Goal: Task Accomplishment & Management: Use online tool/utility

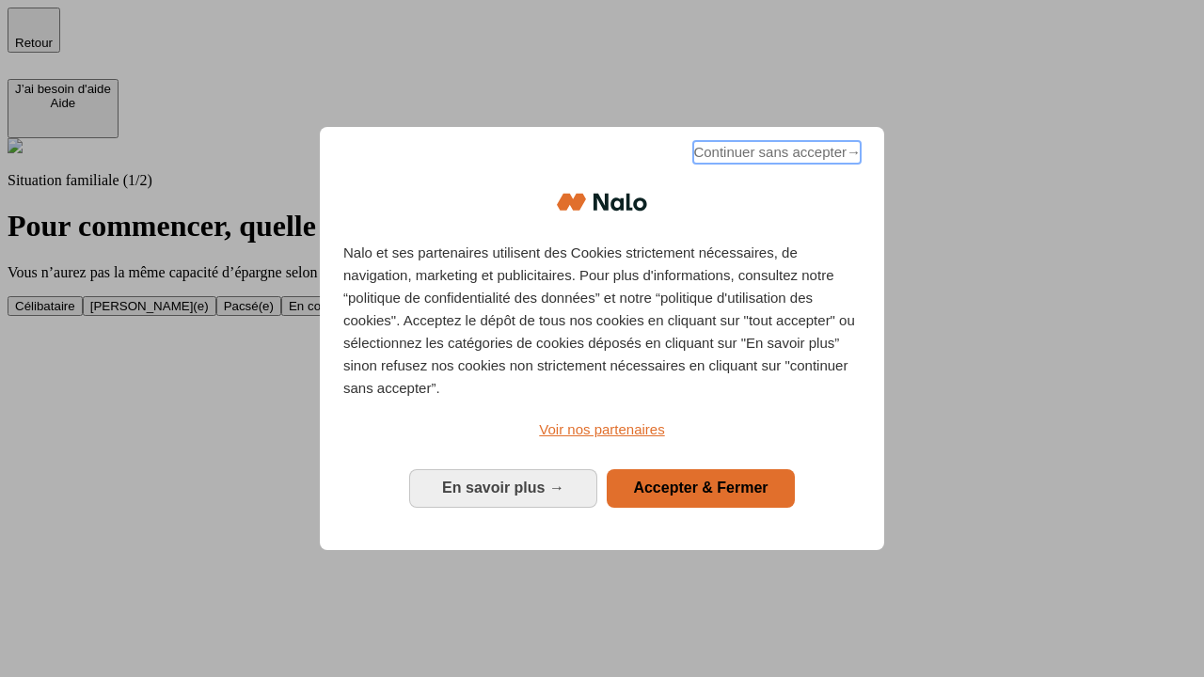
click at [775, 155] on span "Continuer sans accepter →" at bounding box center [776, 152] width 167 height 23
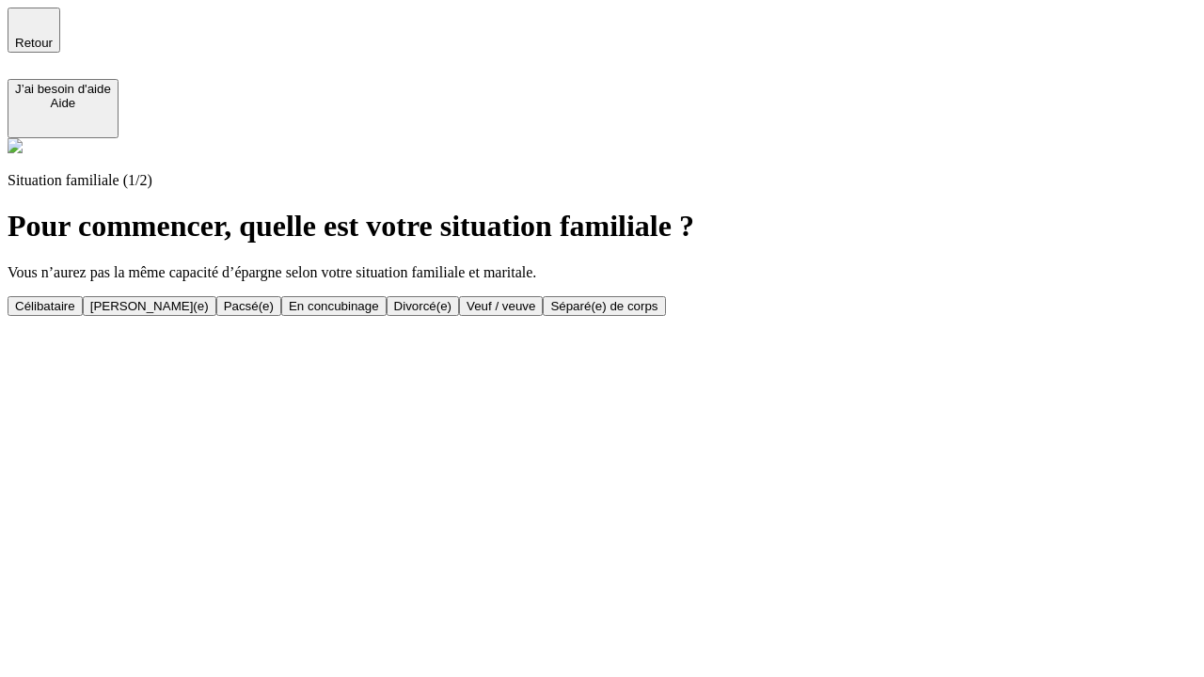
click at [379, 306] on div "En concubinage" at bounding box center [334, 306] width 90 height 14
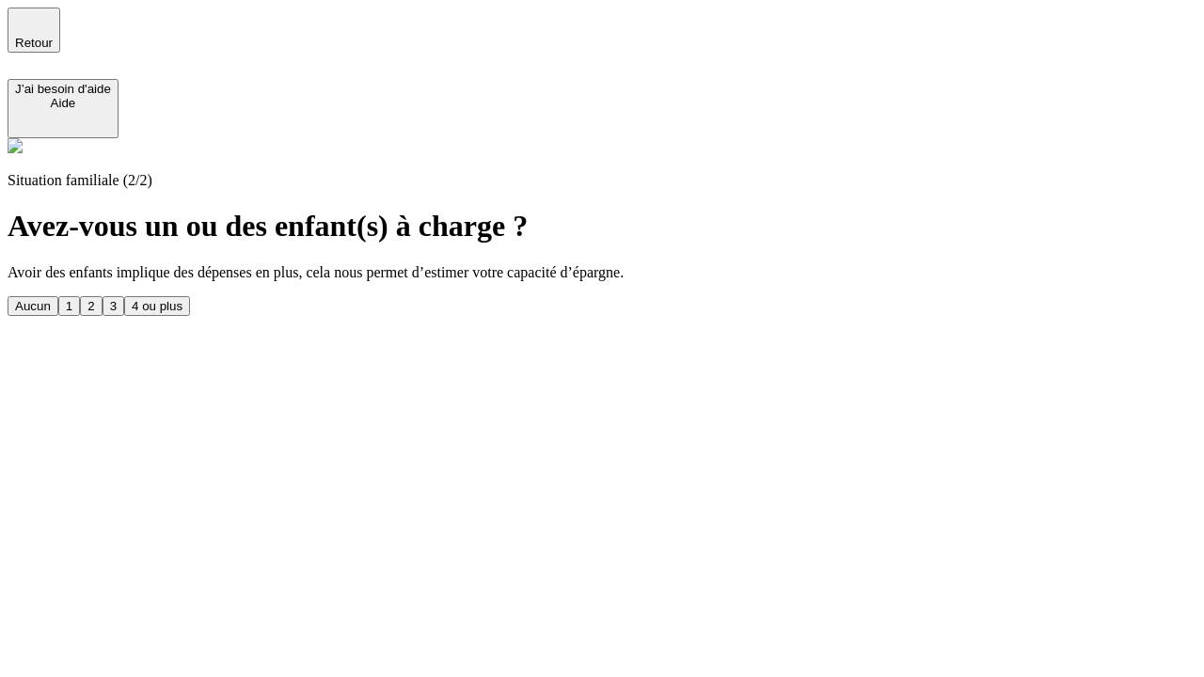
click at [94, 299] on div "2" at bounding box center [91, 306] width 7 height 14
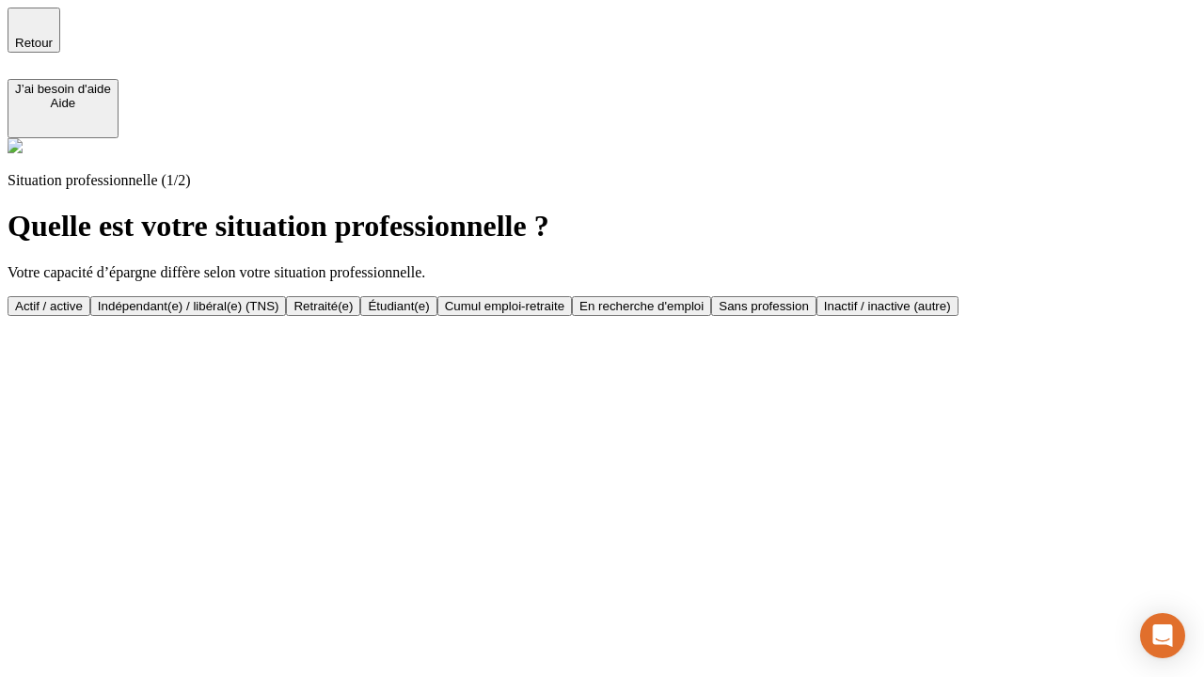
click at [279, 299] on div "Indépendant(e) / libéral(e) (TNS)" at bounding box center [189, 306] width 182 height 14
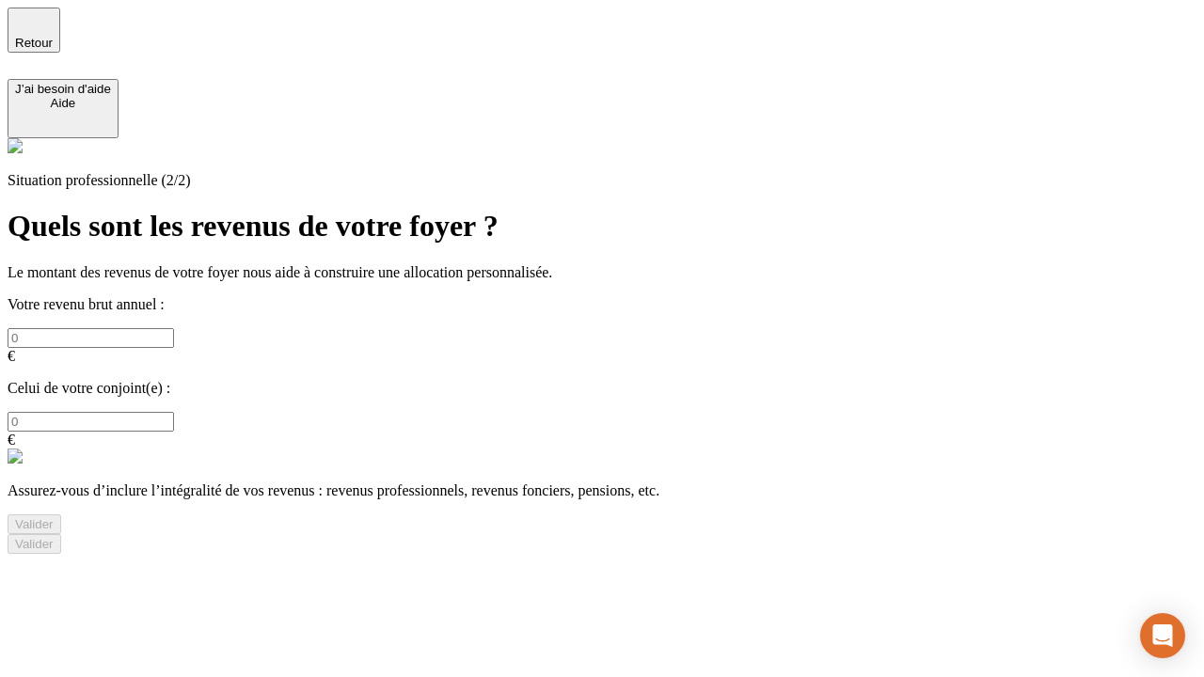
click at [174, 328] on input "text" at bounding box center [91, 338] width 167 height 20
type input "30 000"
click at [54, 517] on div "Valider" at bounding box center [34, 524] width 39 height 14
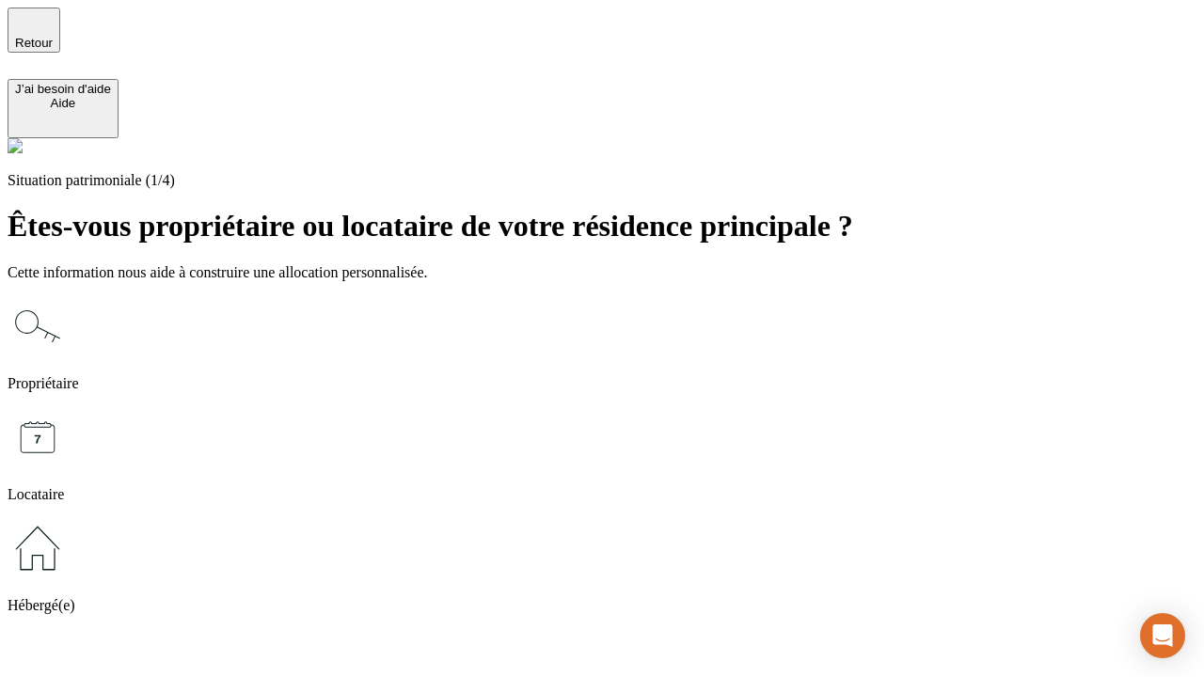
click at [68, 407] on icon at bounding box center [38, 437] width 60 height 60
type input "1 000"
click at [68, 407] on icon at bounding box center [38, 437] width 60 height 60
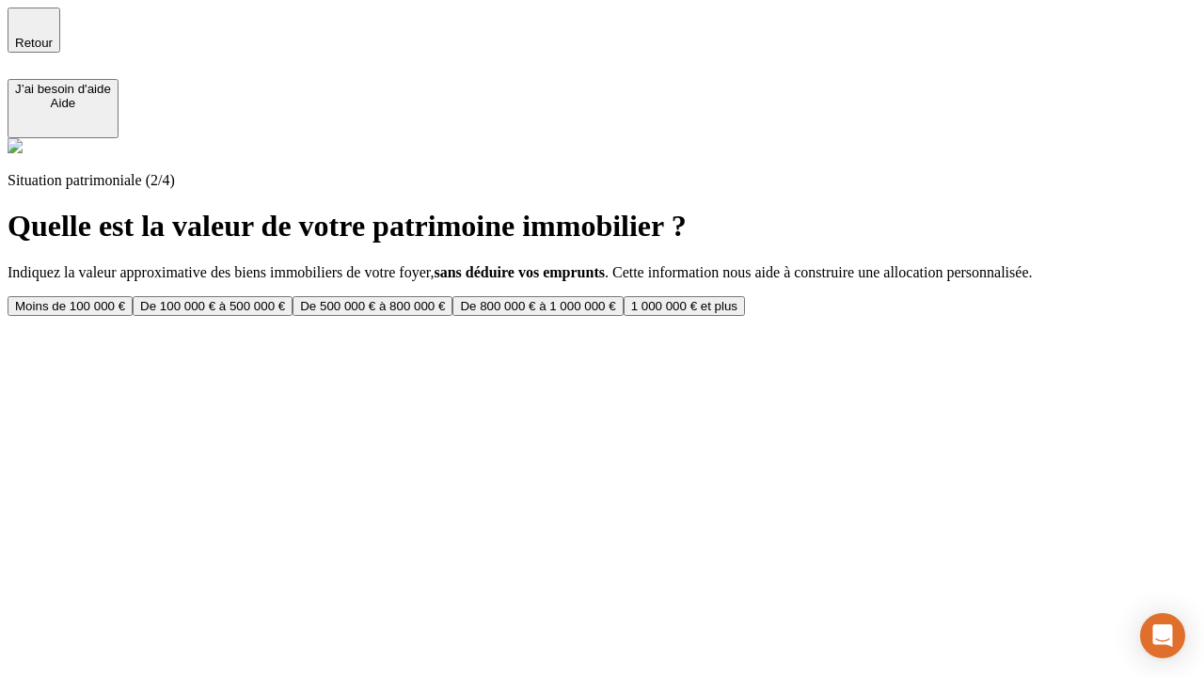
click at [125, 299] on div "Moins de 100 000 €" at bounding box center [70, 306] width 110 height 14
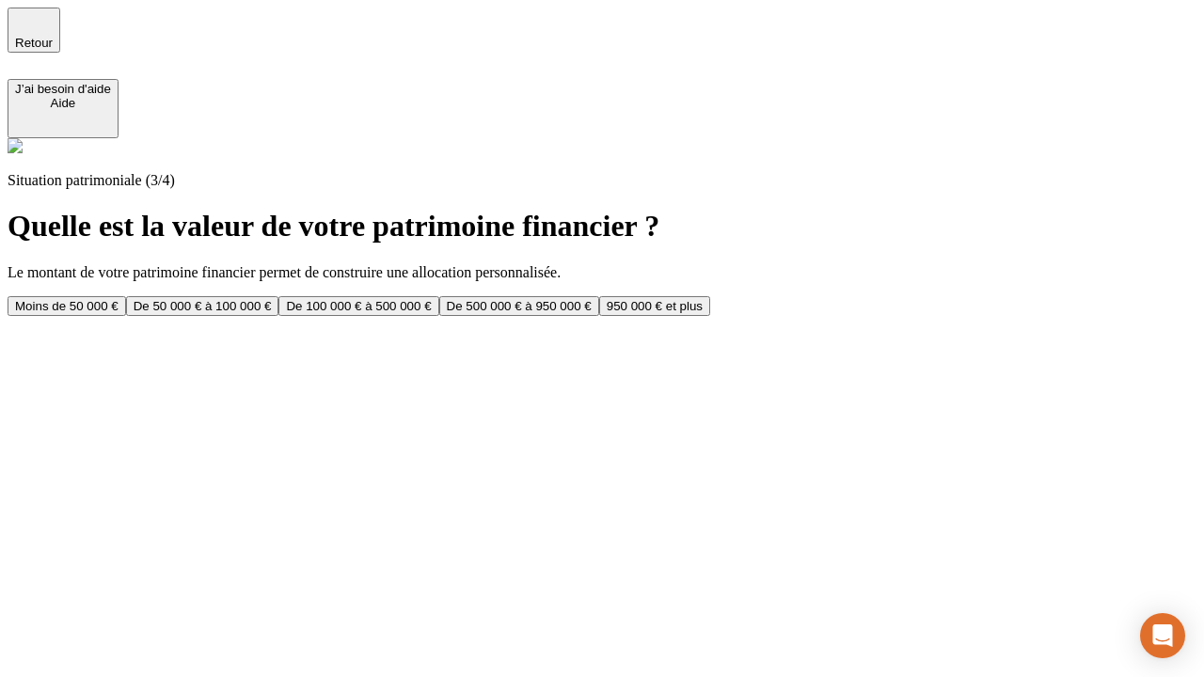
click at [119, 299] on div "Moins de 50 000 €" at bounding box center [66, 306] width 103 height 14
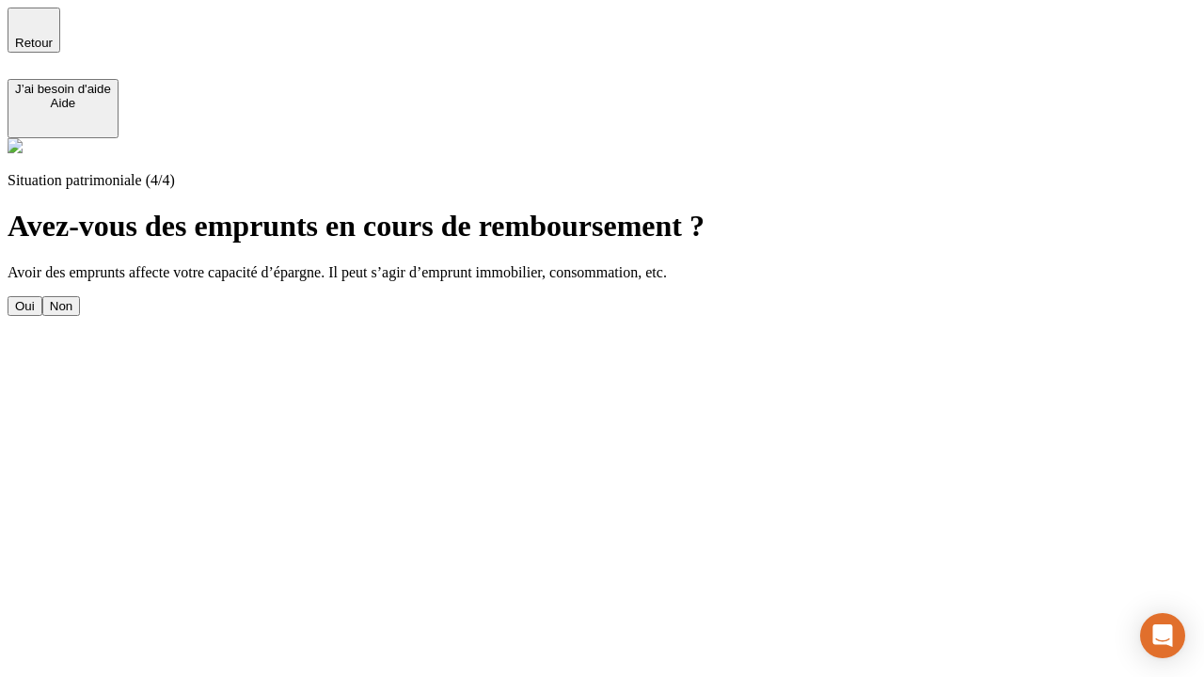
click at [72, 299] on div "Non" at bounding box center [61, 306] width 23 height 14
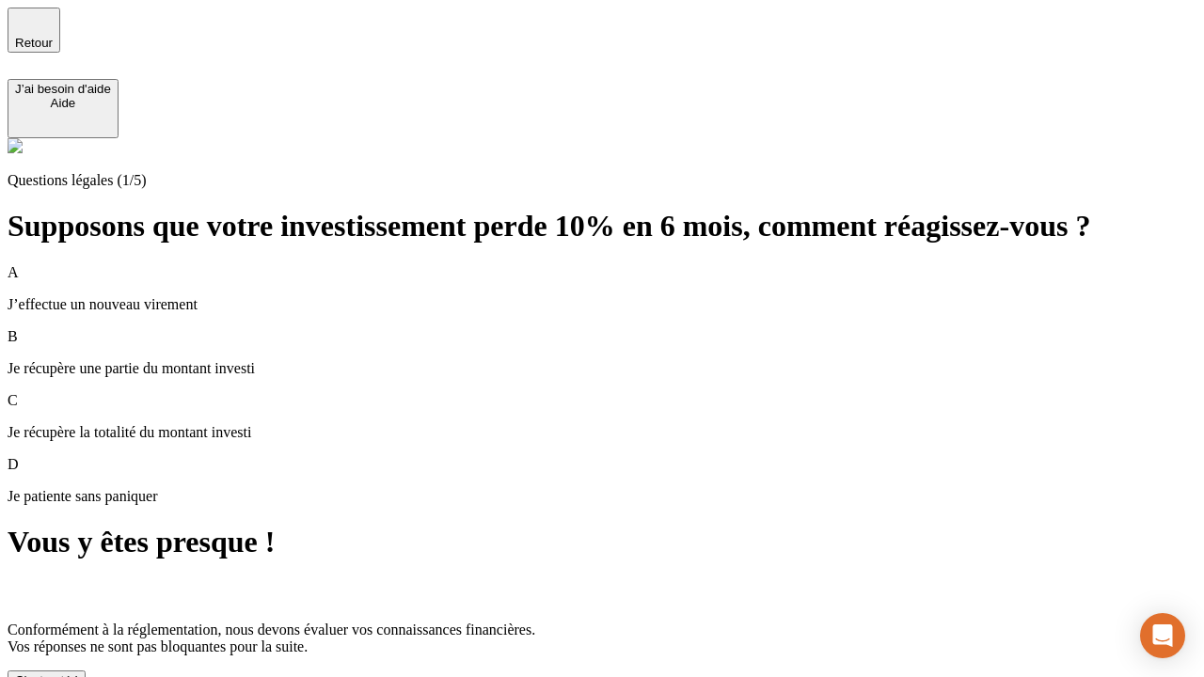
click at [78, 674] on div "C'est noté !" at bounding box center [46, 681] width 63 height 14
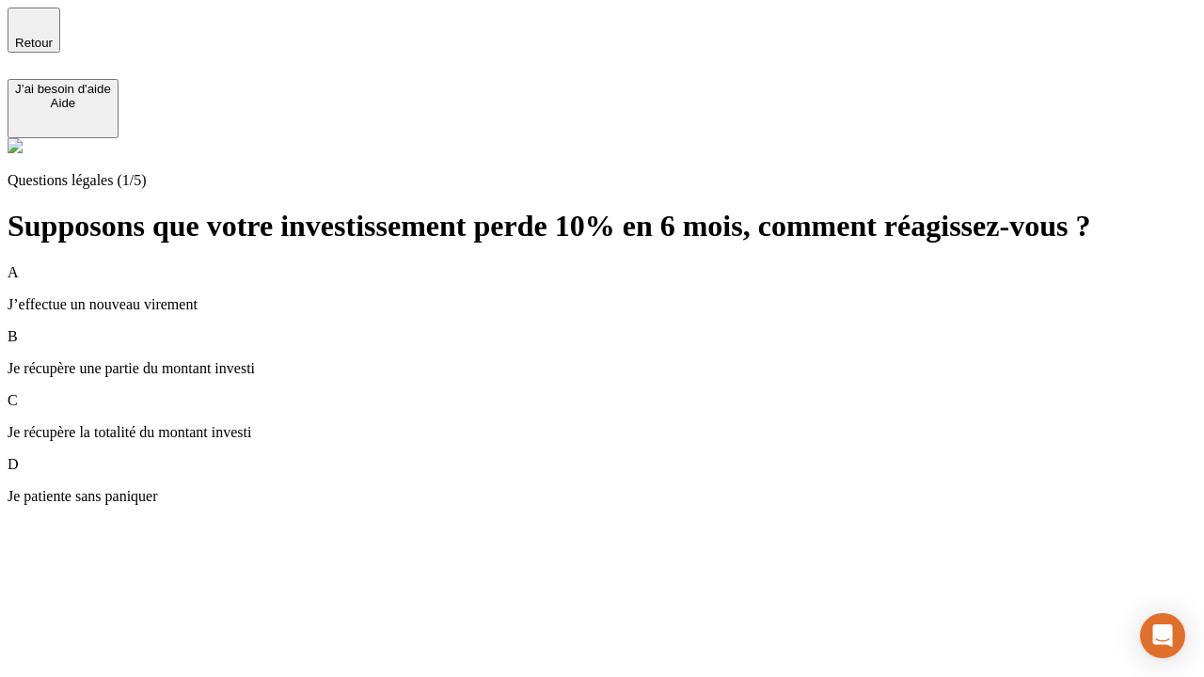
click at [625, 264] on div "A J’effectue un nouveau virement" at bounding box center [602, 288] width 1189 height 49
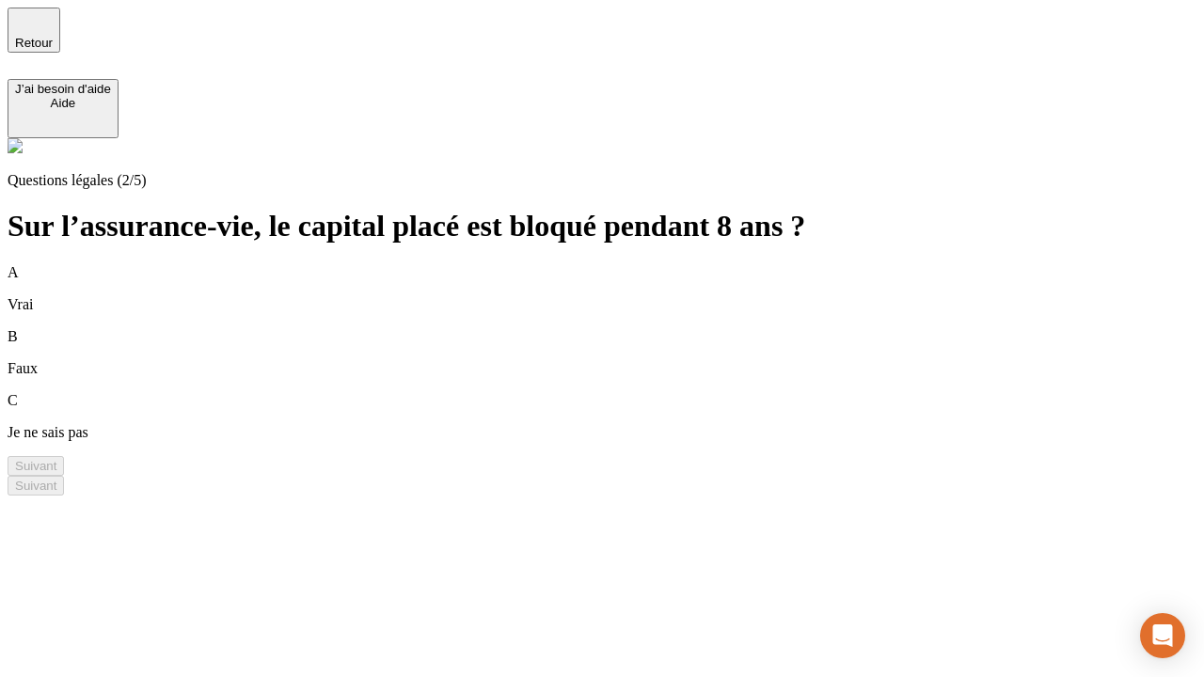
click at [625, 264] on div "A Vrai" at bounding box center [602, 288] width 1189 height 49
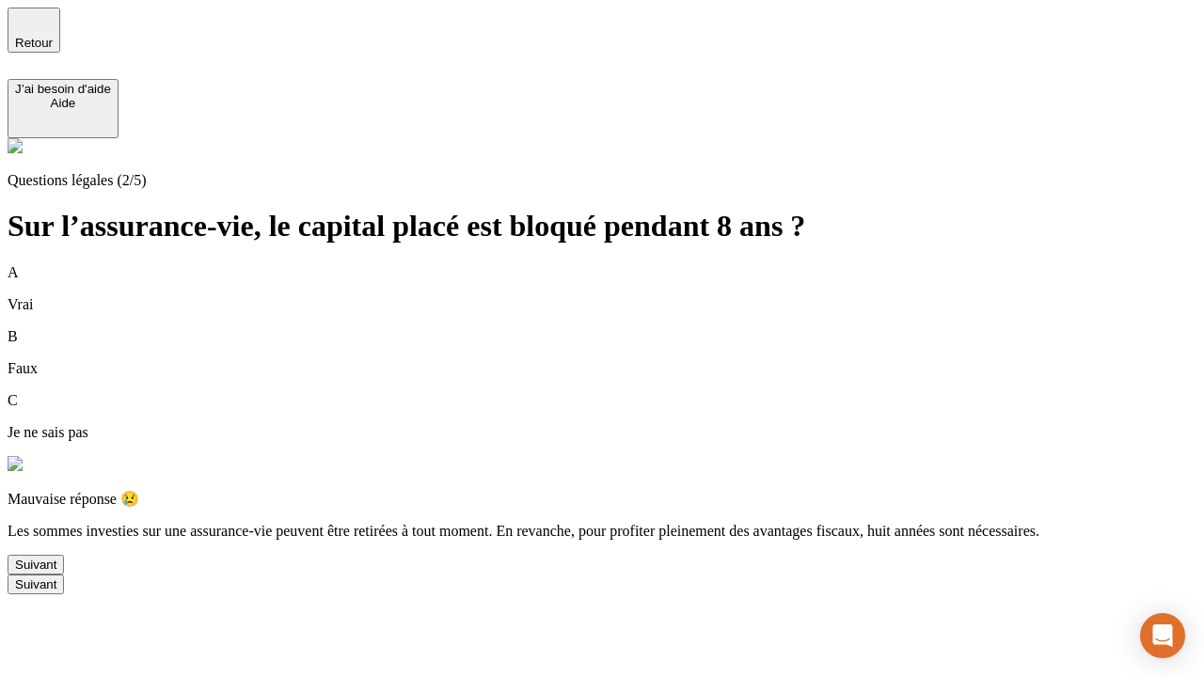
click at [56, 572] on div "Suivant" at bounding box center [35, 565] width 41 height 14
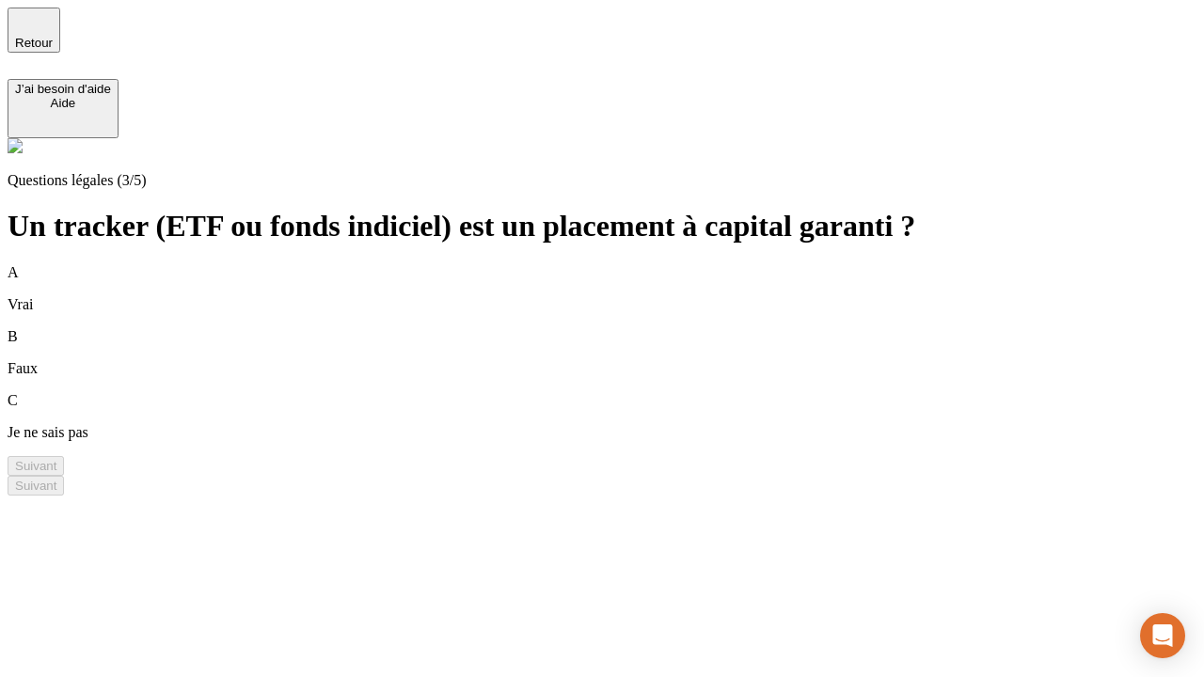
click at [625, 264] on div "A Vrai" at bounding box center [602, 288] width 1189 height 49
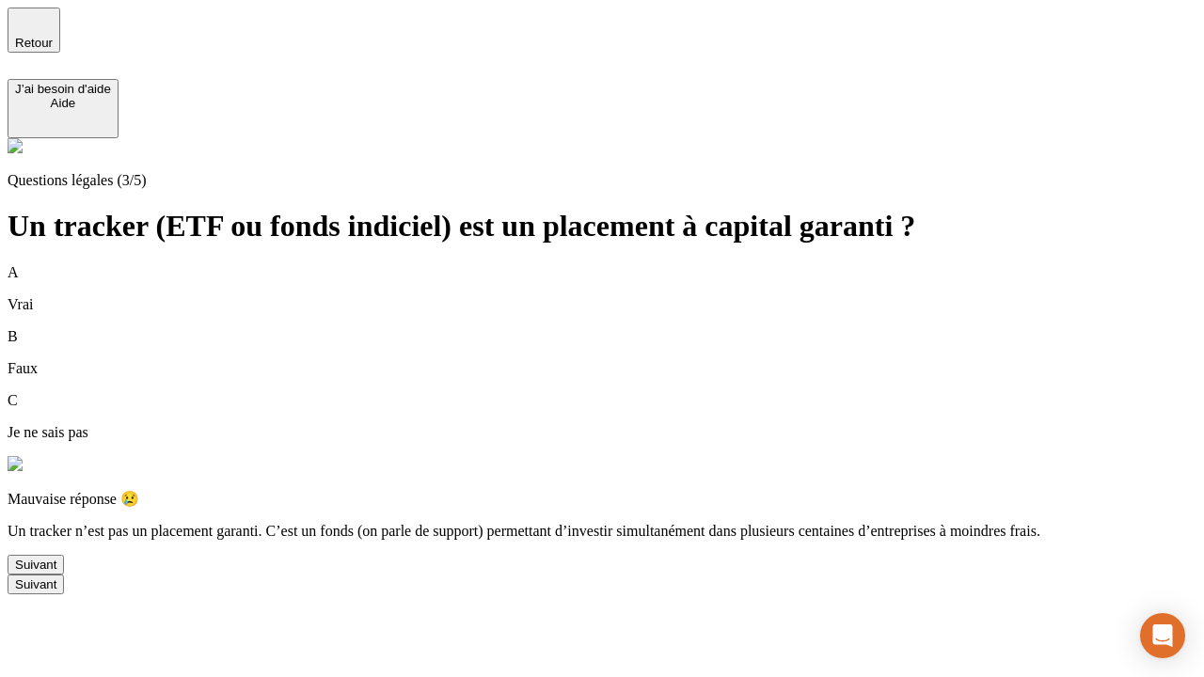
click at [56, 572] on div "Suivant" at bounding box center [35, 565] width 41 height 14
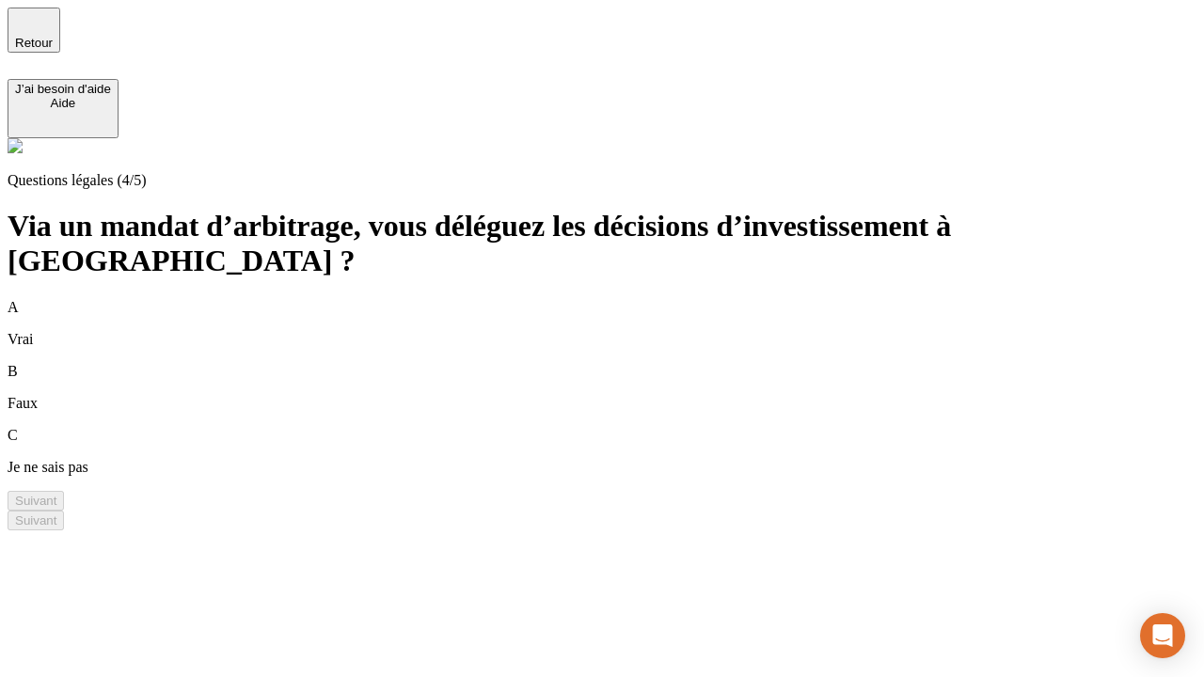
click at [625, 299] on div "A Vrai" at bounding box center [602, 323] width 1189 height 49
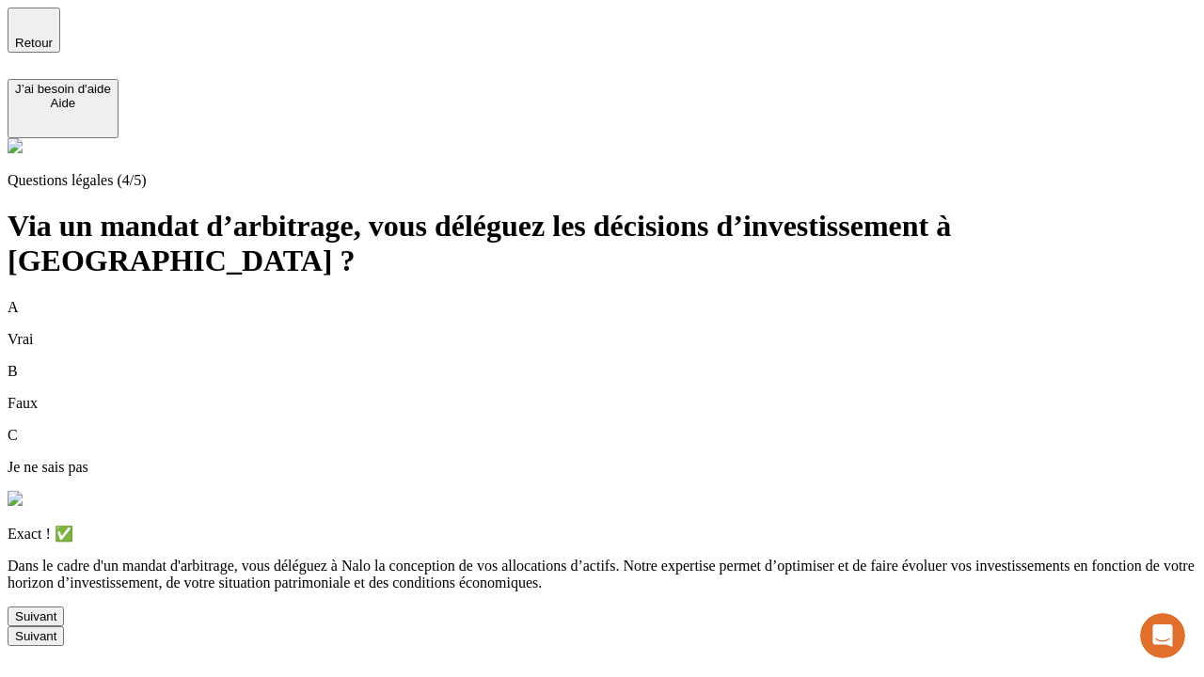
click at [56, 624] on div "Suivant" at bounding box center [35, 617] width 41 height 14
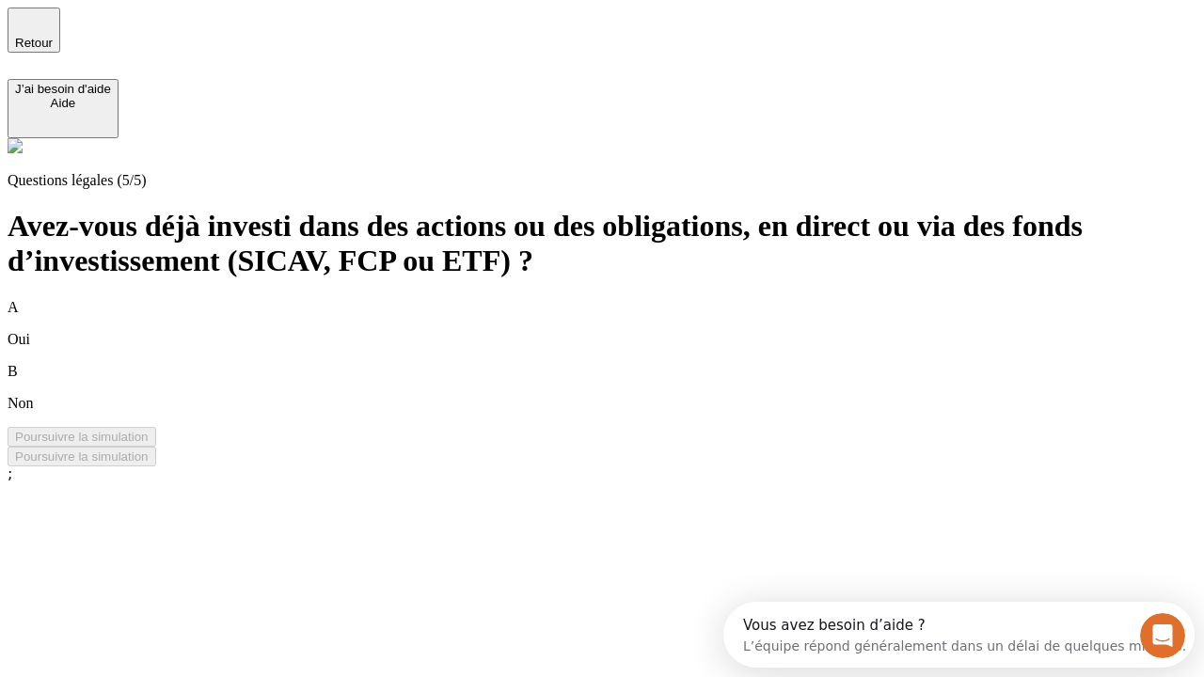
click at [625, 363] on div "B Non" at bounding box center [602, 387] width 1189 height 49
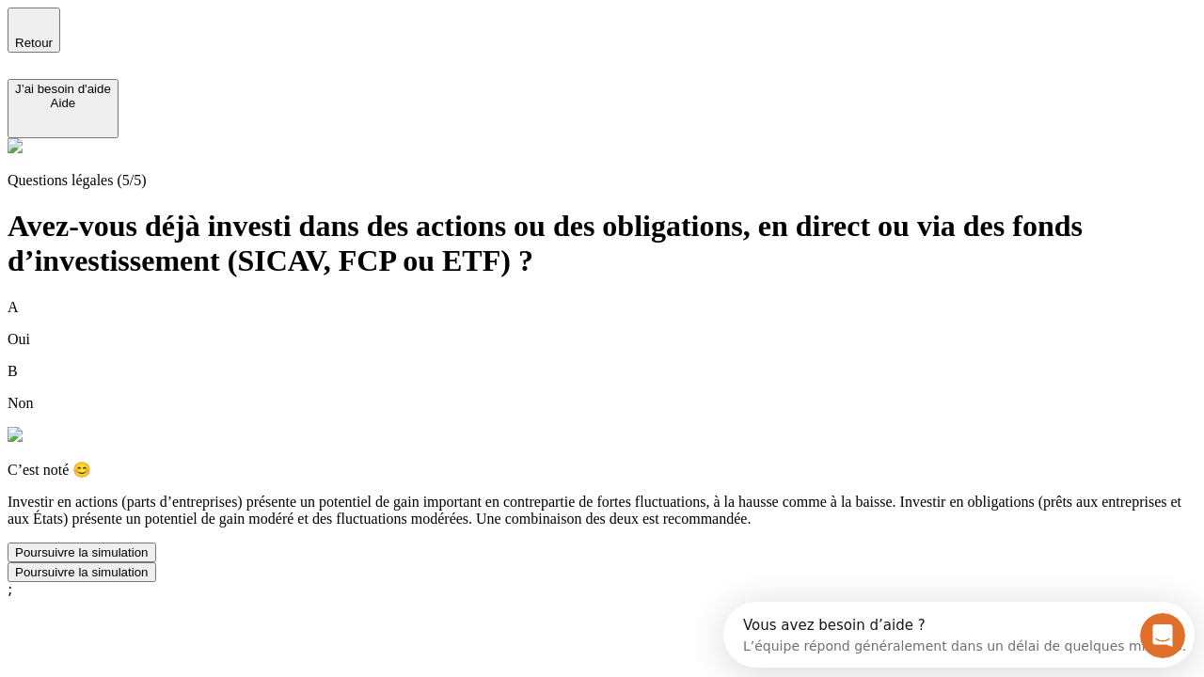
click at [149, 560] on div "Poursuivre la simulation" at bounding box center [82, 553] width 134 height 14
